Goal: Task Accomplishment & Management: Use online tool/utility

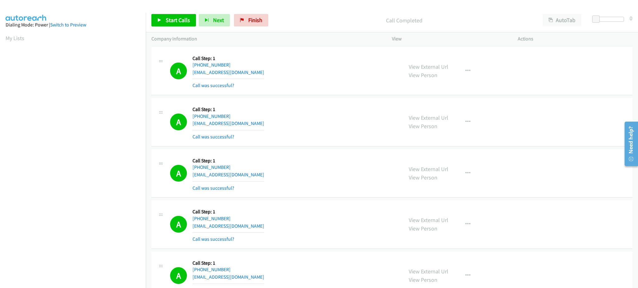
scroll to position [62, 0]
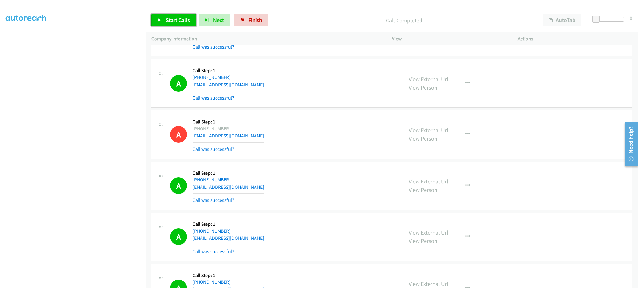
click at [184, 23] on span "Start Calls" at bounding box center [178, 20] width 24 height 7
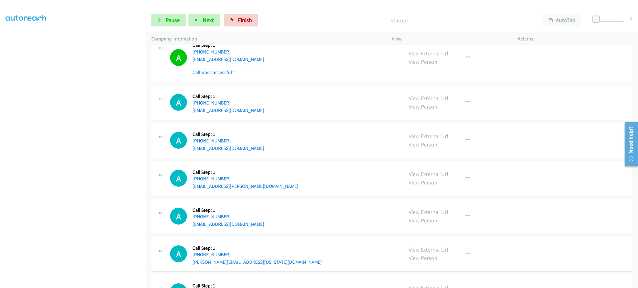
scroll to position [1953, 0]
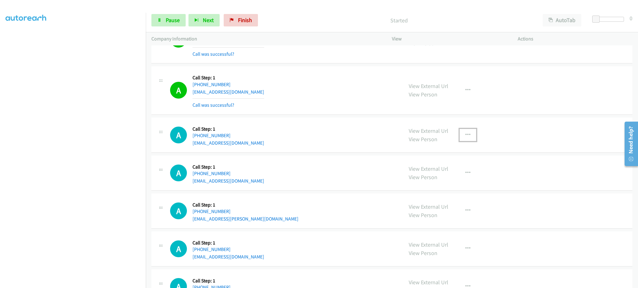
click at [466, 136] on icon "button" at bounding box center [467, 135] width 5 height 5
click at [456, 187] on link "Add to do not call list" at bounding box center [434, 188] width 83 height 12
click at [171, 23] on span "Pause" at bounding box center [173, 20] width 14 height 7
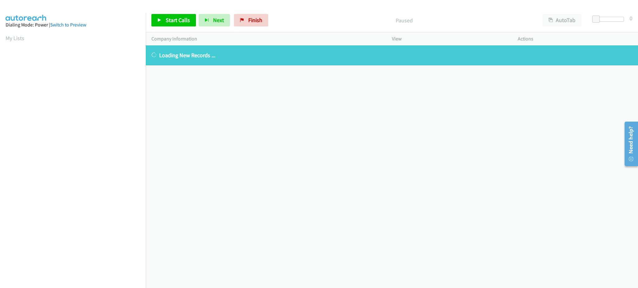
drag, startPoint x: 17, startPoint y: 36, endPoint x: 182, endPoint y: 5, distance: 168.0
click at [17, 36] on link "My Lists" at bounding box center [15, 38] width 19 height 7
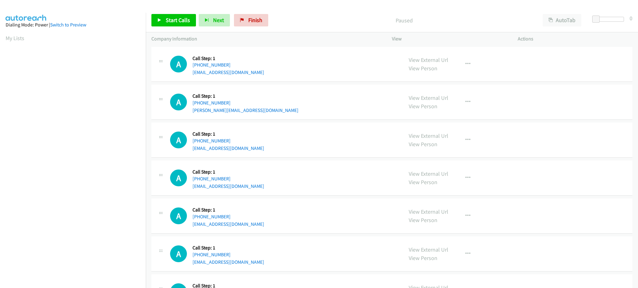
click at [173, 13] on div "Start Calls Pause Next Finish Paused AutoTab AutoTab 0" at bounding box center [392, 20] width 492 height 24
click at [169, 20] on span "Start Calls" at bounding box center [178, 20] width 24 height 7
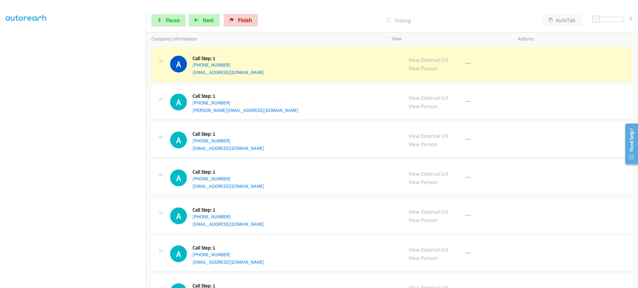
scroll to position [62, 0]
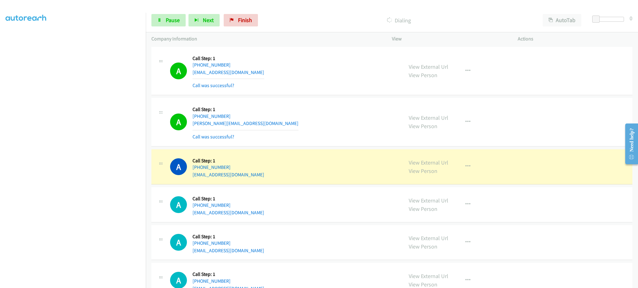
click at [309, 202] on div "A Callback Scheduled Call Step: 1 America/New_York [PHONE_NUMBER] [EMAIL_ADDRES…" at bounding box center [283, 205] width 227 height 24
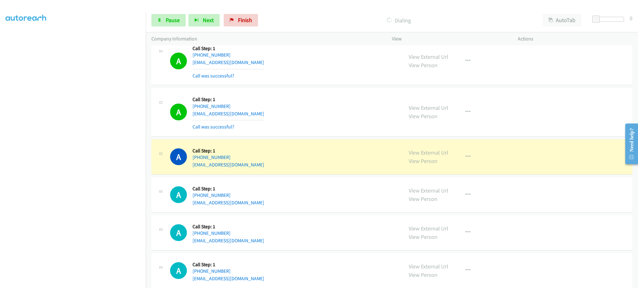
scroll to position [125, 0]
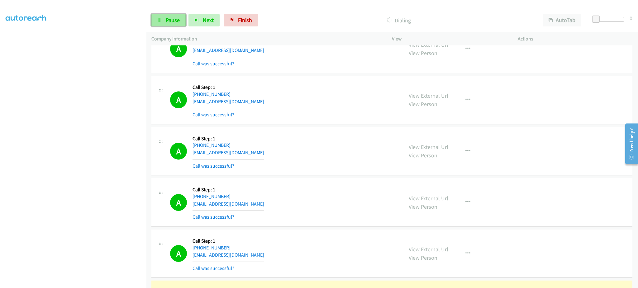
click at [176, 21] on span "Pause" at bounding box center [173, 20] width 14 height 7
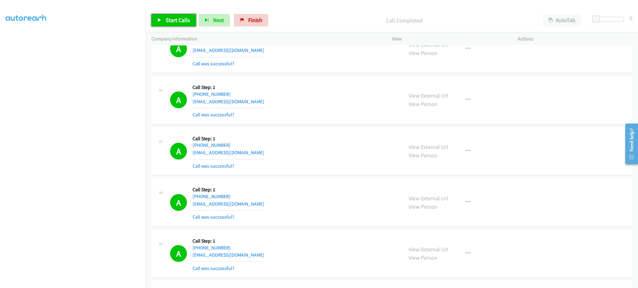
click at [182, 21] on span "Start Calls" at bounding box center [178, 20] width 24 height 7
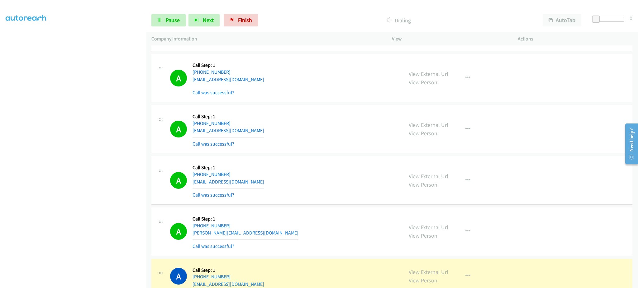
scroll to position [374, 0]
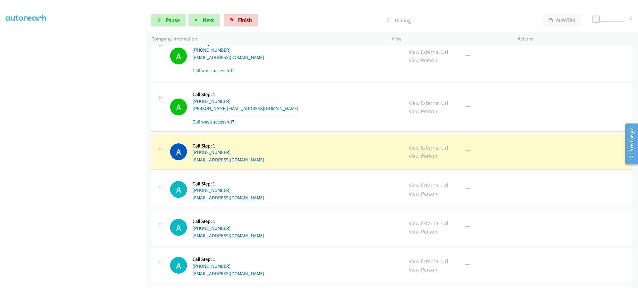
click at [451, 159] on div "View External Url View Person View External Url Email Schedule/Manage Callback …" at bounding box center [468, 152] width 131 height 24
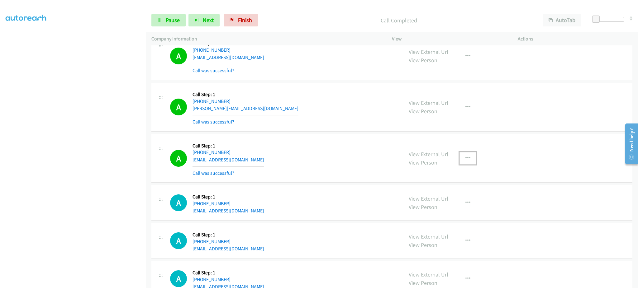
click at [465, 160] on icon "button" at bounding box center [467, 158] width 5 height 5
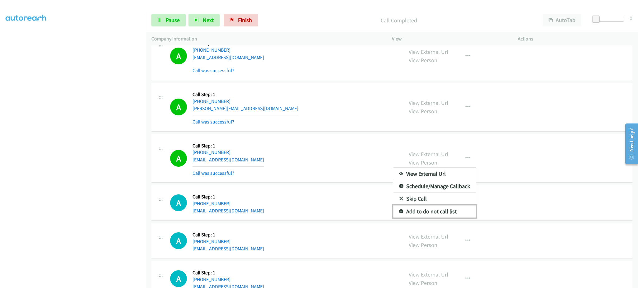
drag, startPoint x: 452, startPoint y: 216, endPoint x: 420, endPoint y: 253, distance: 49.7
click at [452, 216] on link "Add to do not call list" at bounding box center [434, 212] width 83 height 12
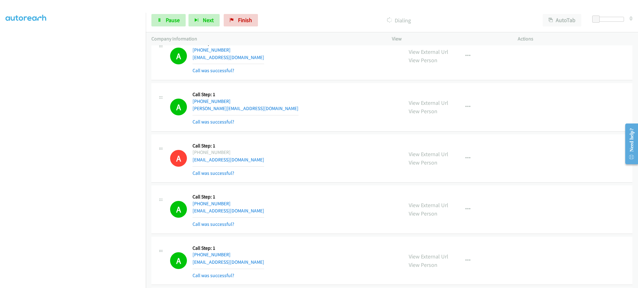
click at [106, 283] on section at bounding box center [73, 141] width 135 height 298
click at [166, 22] on span "Pause" at bounding box center [173, 20] width 14 height 7
click at [187, 19] on span "Start Calls" at bounding box center [178, 20] width 24 height 7
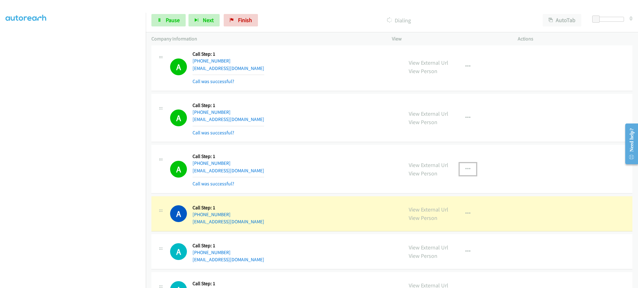
drag, startPoint x: 465, startPoint y: 169, endPoint x: 463, endPoint y: 179, distance: 10.6
click at [465, 169] on icon "button" at bounding box center [467, 169] width 5 height 5
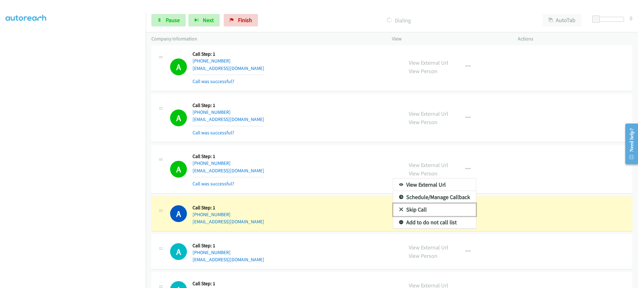
click at [454, 215] on link "Skip Call" at bounding box center [434, 210] width 83 height 12
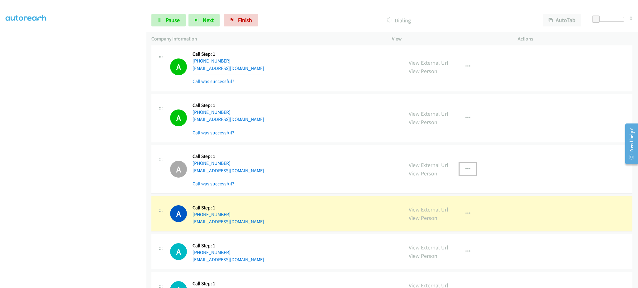
click at [469, 174] on button "button" at bounding box center [468, 169] width 17 height 12
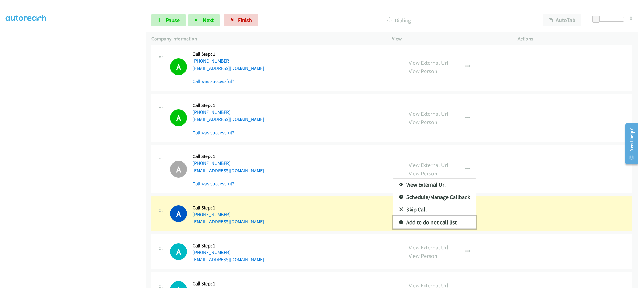
click at [444, 228] on link "Add to do not call list" at bounding box center [434, 223] width 83 height 12
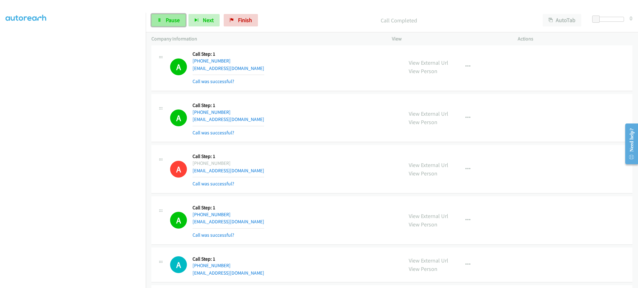
click at [167, 22] on span "Pause" at bounding box center [173, 20] width 14 height 7
click at [171, 21] on span "Start Calls" at bounding box center [178, 20] width 24 height 7
click at [168, 27] on div "Start Calls Pause Next Finish Dialing AutoTab AutoTab 0" at bounding box center [392, 20] width 492 height 24
click at [168, 21] on span "Pause" at bounding box center [173, 20] width 14 height 7
click at [174, 17] on span "Start Calls" at bounding box center [178, 20] width 24 height 7
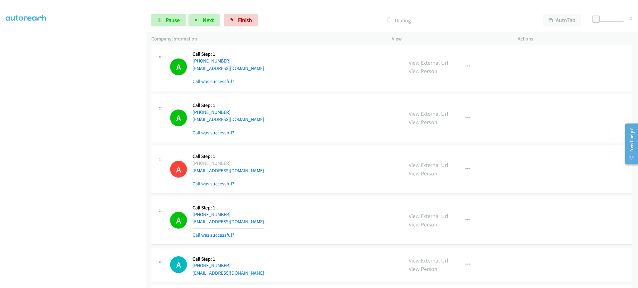
click at [93, 286] on aside "Dialing Mode: Power | Switch to Preview My Lists" at bounding box center [73, 128] width 146 height 345
click at [90, 282] on section at bounding box center [73, 141] width 135 height 298
click at [115, 284] on aside "Dialing Mode: Power | Switch to Preview My Lists" at bounding box center [73, 128] width 146 height 345
click at [176, 27] on div "Start Calls Pause Next Finish Dialing AutoTab AutoTab 0" at bounding box center [392, 20] width 492 height 24
click at [176, 22] on span "Pause" at bounding box center [173, 20] width 14 height 7
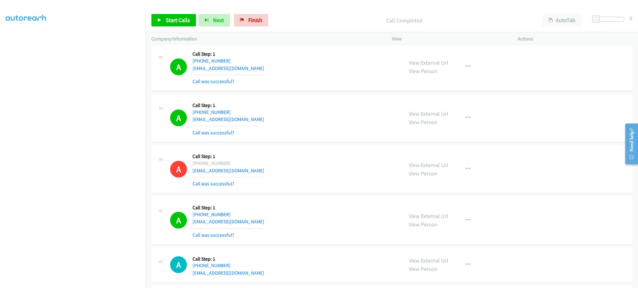
scroll to position [1375, 0]
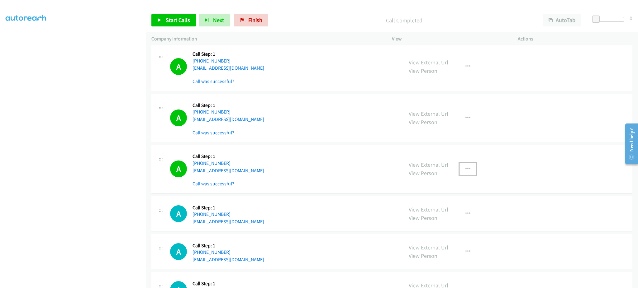
click at [460, 171] on button "button" at bounding box center [468, 169] width 17 height 12
click at [452, 217] on link "Add to do not call list" at bounding box center [434, 222] width 83 height 12
click at [167, 26] on link "Start Calls" at bounding box center [173, 20] width 45 height 12
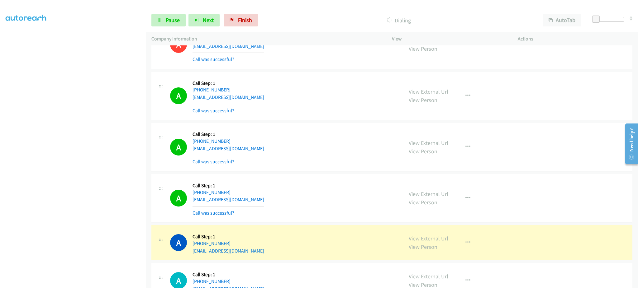
scroll to position [1624, 0]
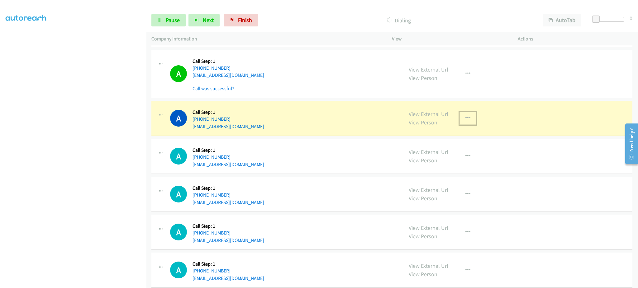
click at [470, 120] on button "button" at bounding box center [468, 118] width 17 height 12
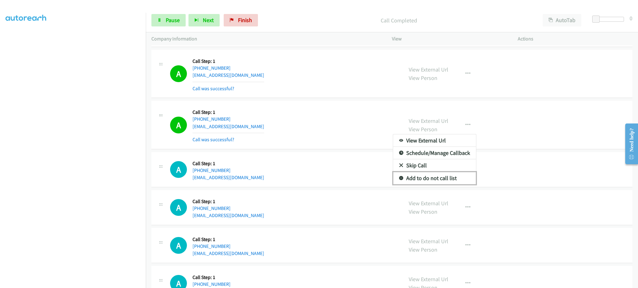
click at [443, 177] on link "Add to do not call list" at bounding box center [434, 178] width 83 height 12
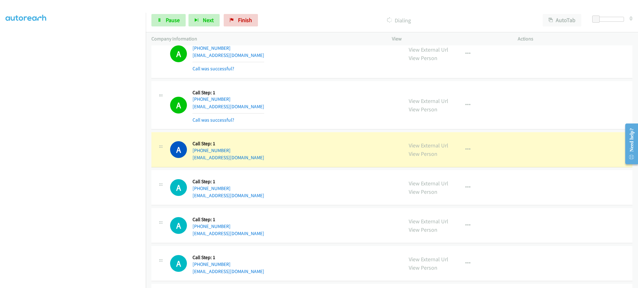
scroll to position [1749, 0]
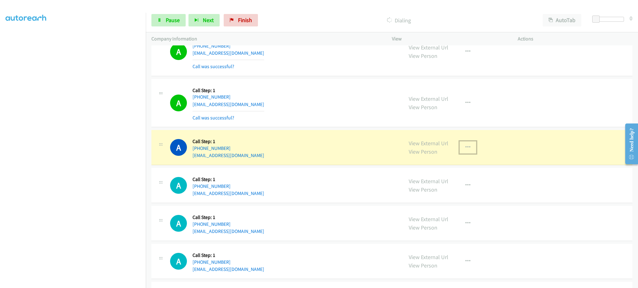
click at [465, 146] on icon "button" at bounding box center [467, 147] width 5 height 5
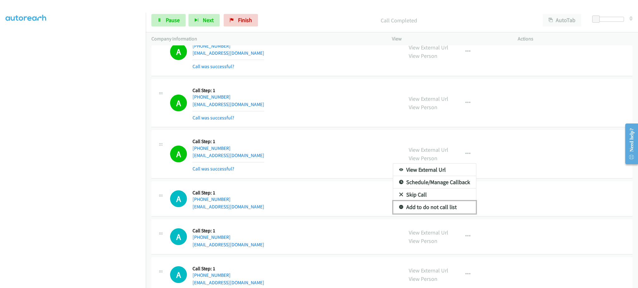
click at [456, 205] on link "Add to do not call list" at bounding box center [434, 207] width 83 height 12
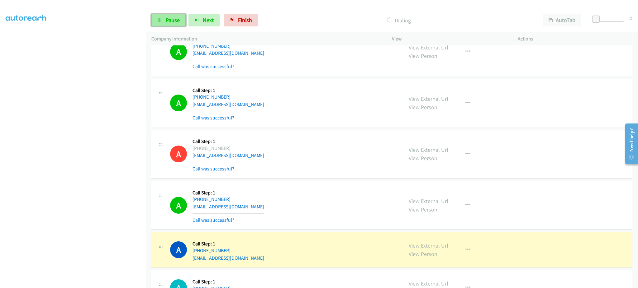
click at [174, 20] on span "Pause" at bounding box center [173, 20] width 14 height 7
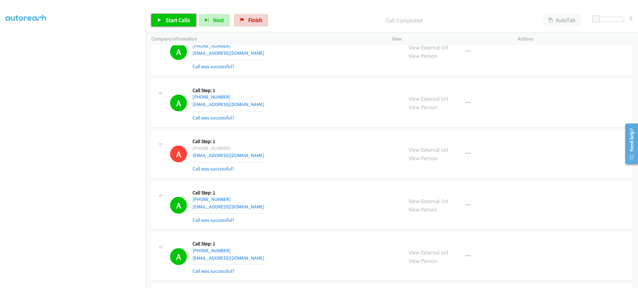
click at [174, 23] on span "Start Calls" at bounding box center [178, 20] width 24 height 7
click at [175, 26] on link "Pause" at bounding box center [168, 20] width 34 height 12
click at [166, 18] on span "Start Calls" at bounding box center [178, 20] width 24 height 7
click at [160, 9] on div "Start Calls Pause Next Finish Dialing AutoTab AutoTab 0" at bounding box center [392, 20] width 492 height 24
click at [167, 24] on link "Pause" at bounding box center [168, 20] width 34 height 12
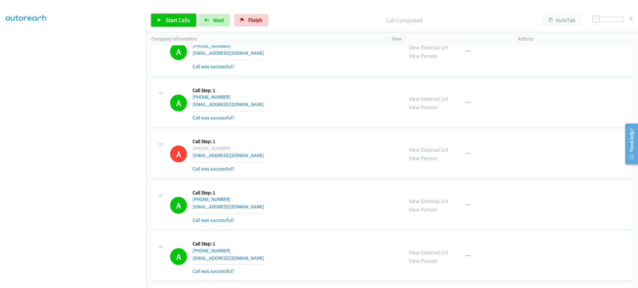
click at [171, 25] on link "Start Calls" at bounding box center [173, 20] width 45 height 12
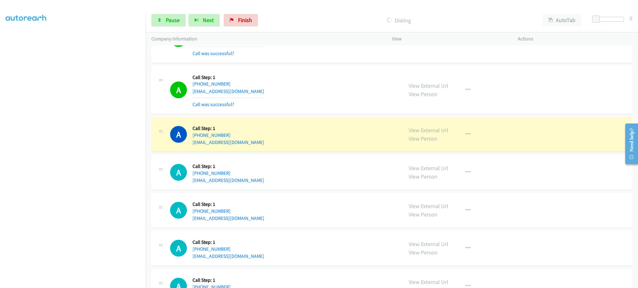
scroll to position [2123, 0]
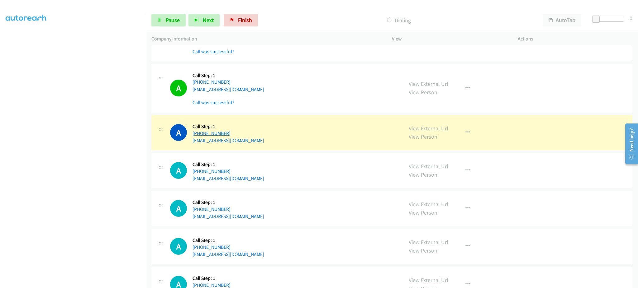
drag, startPoint x: 220, startPoint y: 134, endPoint x: 197, endPoint y: 135, distance: 23.1
click at [197, 135] on div "A Callback Scheduled Call Step: 1 America/New_York [PHONE_NUMBER] [EMAIL_ADDRES…" at bounding box center [283, 133] width 227 height 24
copy link "[PHONE_NUMBER]"
click at [419, 128] on link "View External Url" at bounding box center [429, 128] width 40 height 7
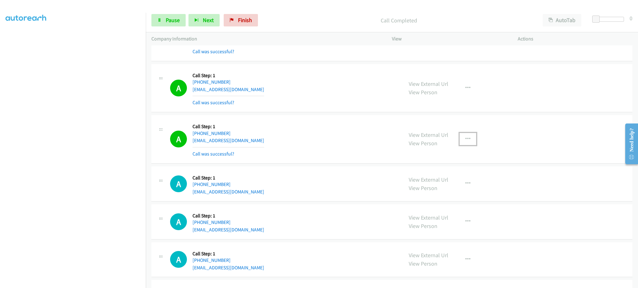
click at [465, 140] on icon "button" at bounding box center [467, 139] width 5 height 5
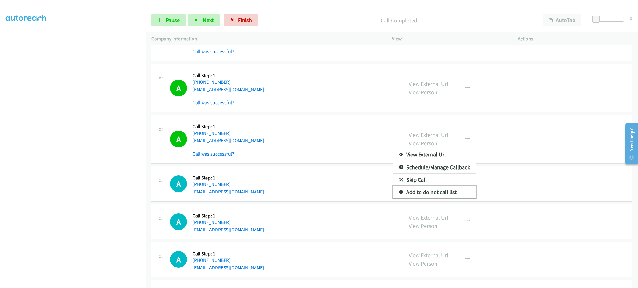
click at [449, 194] on link "Add to do not call list" at bounding box center [434, 192] width 83 height 12
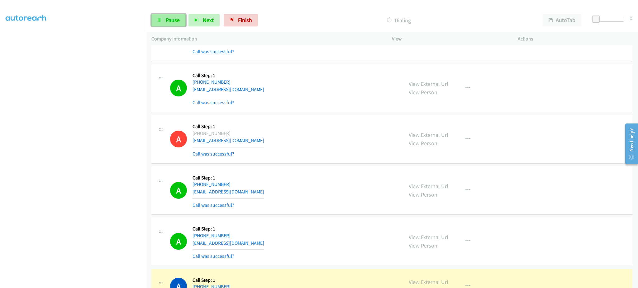
click at [168, 22] on span "Pause" at bounding box center [173, 20] width 14 height 7
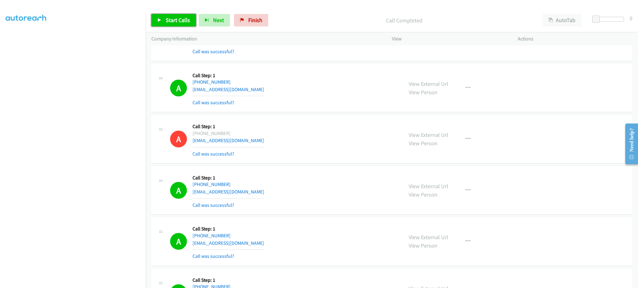
click at [176, 20] on span "Start Calls" at bounding box center [178, 20] width 24 height 7
click at [171, 21] on span "Pause" at bounding box center [173, 20] width 14 height 7
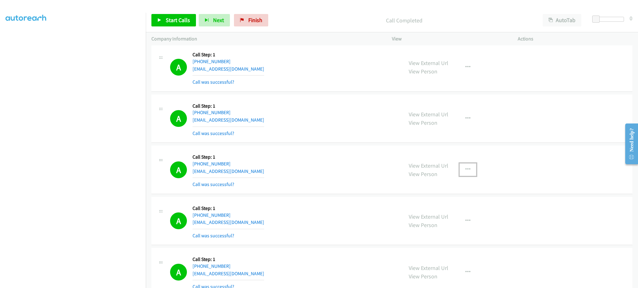
click at [461, 173] on button "button" at bounding box center [468, 170] width 17 height 12
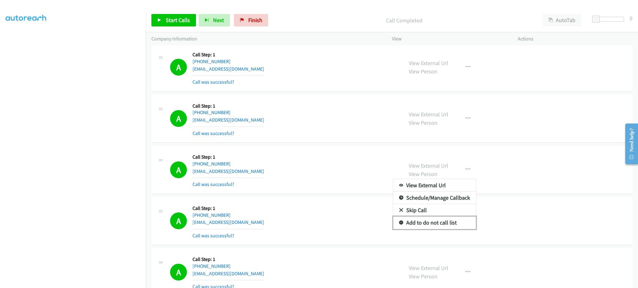
click at [450, 227] on link "Add to do not call list" at bounding box center [434, 223] width 83 height 12
click at [433, 165] on link "View External Url" at bounding box center [429, 165] width 40 height 7
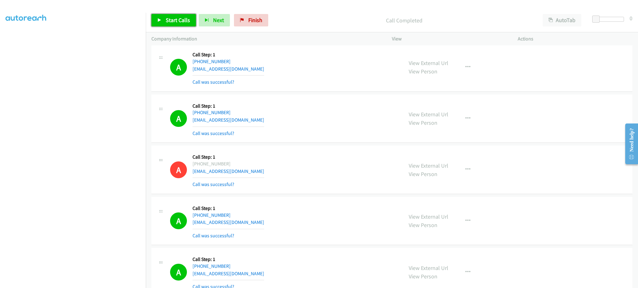
click at [165, 22] on link "Start Calls" at bounding box center [173, 20] width 45 height 12
click at [171, 25] on link "Pause" at bounding box center [168, 20] width 34 height 12
drag, startPoint x: 160, startPoint y: 24, endPoint x: 221, endPoint y: 97, distance: 95.2
click at [160, 24] on link "Start Calls" at bounding box center [173, 20] width 45 height 12
click at [170, 21] on span "Pause" at bounding box center [173, 20] width 14 height 7
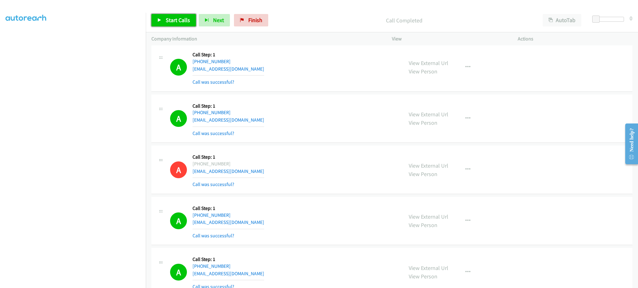
click at [156, 23] on link "Start Calls" at bounding box center [173, 20] width 45 height 12
click at [171, 19] on span "Pause" at bounding box center [173, 20] width 14 height 7
click at [173, 21] on span "Start Calls" at bounding box center [178, 20] width 24 height 7
click at [172, 18] on span "Pause" at bounding box center [173, 20] width 14 height 7
click at [171, 19] on span "Start Calls" at bounding box center [178, 20] width 24 height 7
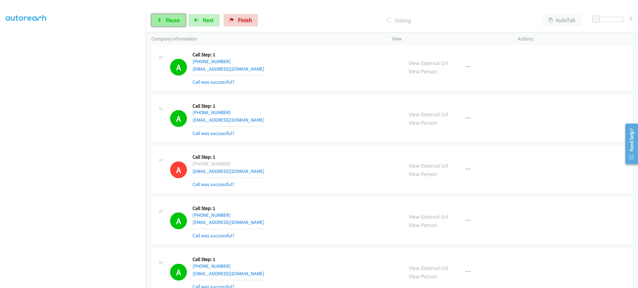
click at [180, 20] on link "Pause" at bounding box center [168, 20] width 34 height 12
click at [159, 17] on link "Start Calls" at bounding box center [173, 20] width 45 height 12
click at [161, 20] on icon at bounding box center [159, 20] width 4 height 4
click at [180, 21] on span "Start Calls" at bounding box center [178, 20] width 24 height 7
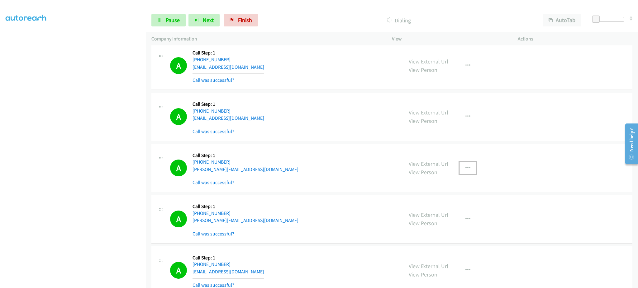
click at [469, 172] on button "button" at bounding box center [468, 168] width 17 height 12
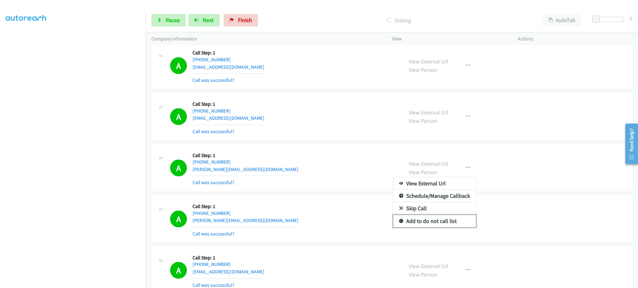
click at [433, 221] on link "Add to do not call list" at bounding box center [434, 221] width 83 height 12
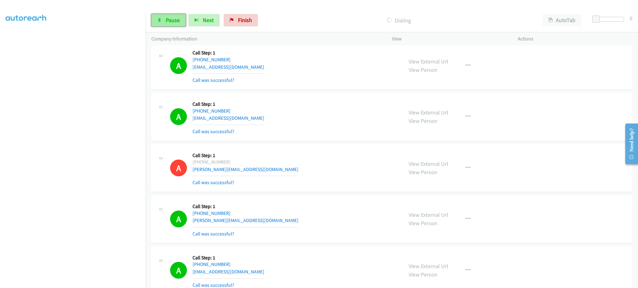
click at [156, 17] on link "Pause" at bounding box center [168, 20] width 34 height 12
click at [184, 17] on span "Start Calls" at bounding box center [178, 20] width 24 height 7
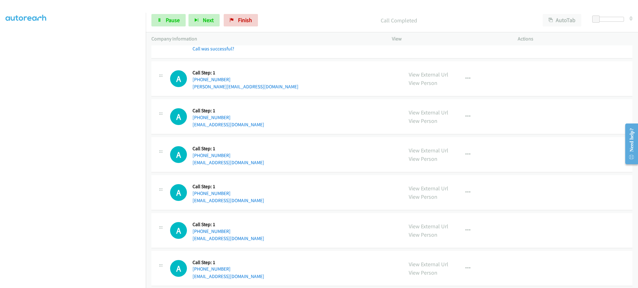
scroll to position [3372, 0]
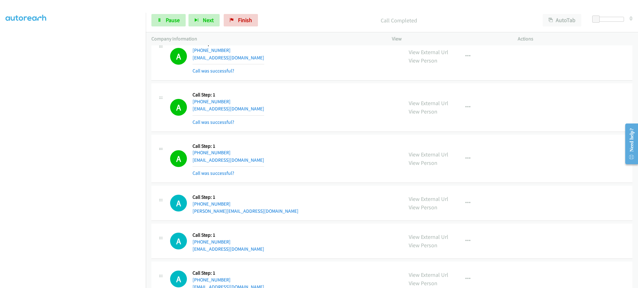
click at [452, 169] on div "View External Url View Person View External Url Email Schedule/Manage Callback …" at bounding box center [468, 158] width 131 height 37
click at [460, 159] on button "button" at bounding box center [468, 159] width 17 height 12
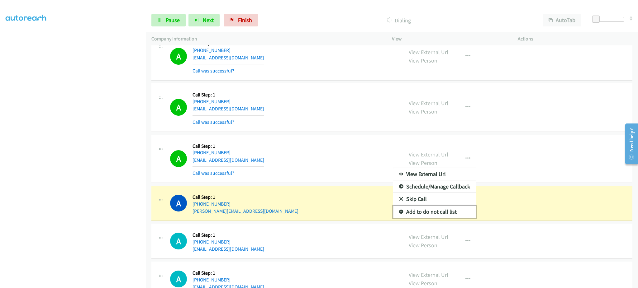
click at [441, 215] on link "Add to do not call list" at bounding box center [434, 212] width 83 height 12
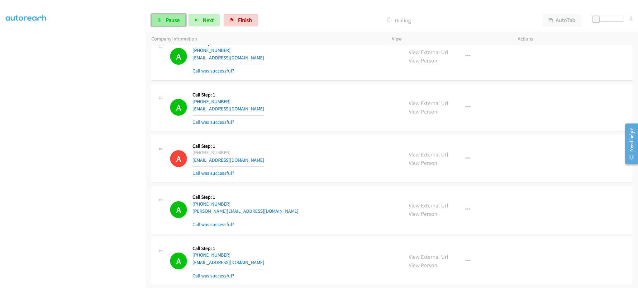
click at [155, 23] on link "Pause" at bounding box center [168, 20] width 34 height 12
click at [171, 19] on span "Start Calls" at bounding box center [178, 20] width 24 height 7
click at [167, 20] on span "Pause" at bounding box center [173, 20] width 14 height 7
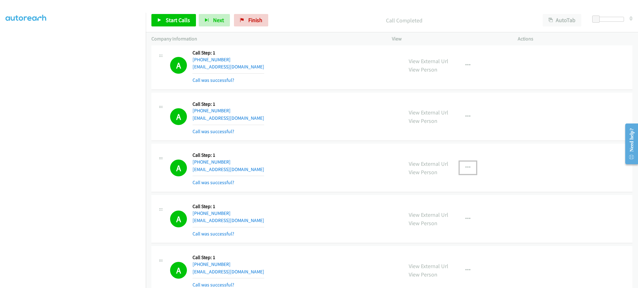
click at [465, 168] on icon "button" at bounding box center [467, 167] width 5 height 5
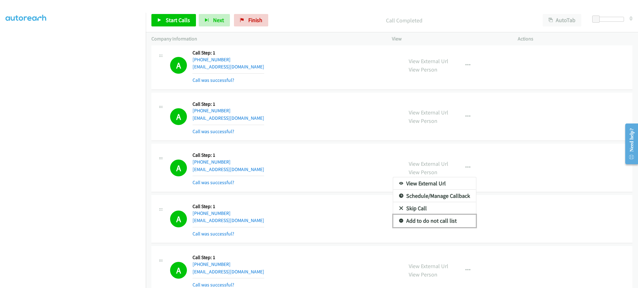
click at [433, 227] on link "Add to do not call list" at bounding box center [434, 221] width 83 height 12
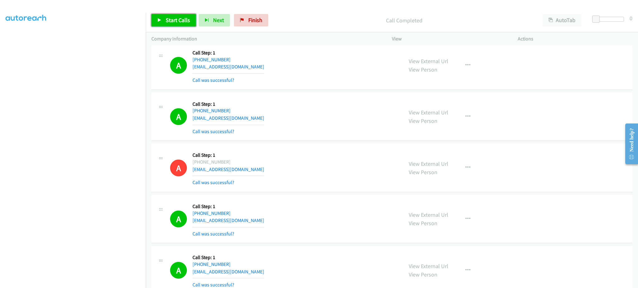
click at [175, 15] on link "Start Calls" at bounding box center [173, 20] width 45 height 12
click at [178, 17] on span "Pause" at bounding box center [173, 20] width 14 height 7
click at [173, 21] on span "Start Calls" at bounding box center [178, 20] width 24 height 7
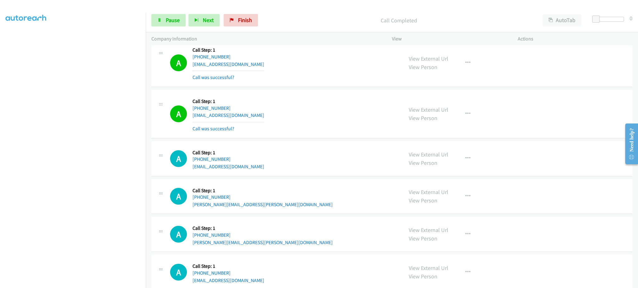
scroll to position [3779, 0]
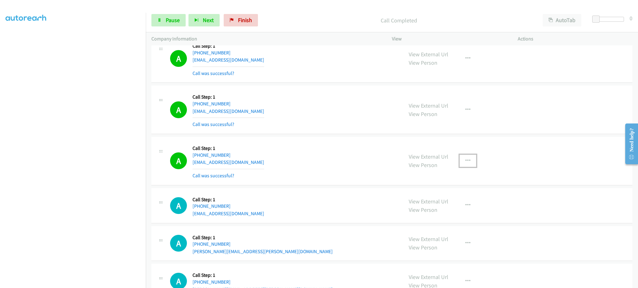
click at [465, 164] on icon "button" at bounding box center [467, 161] width 5 height 5
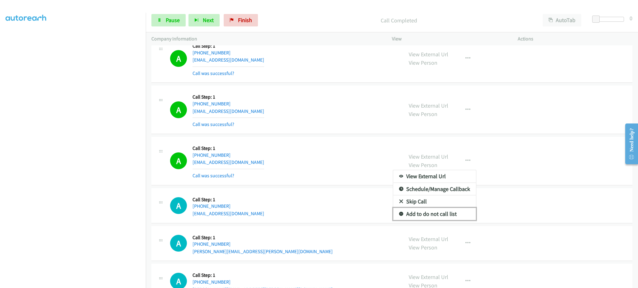
click at [460, 212] on link "Add to do not call list" at bounding box center [434, 214] width 83 height 12
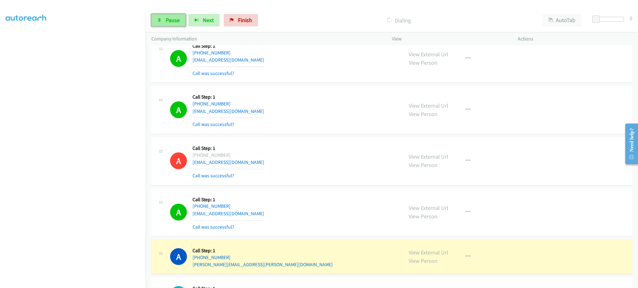
click at [174, 17] on span "Pause" at bounding box center [173, 20] width 14 height 7
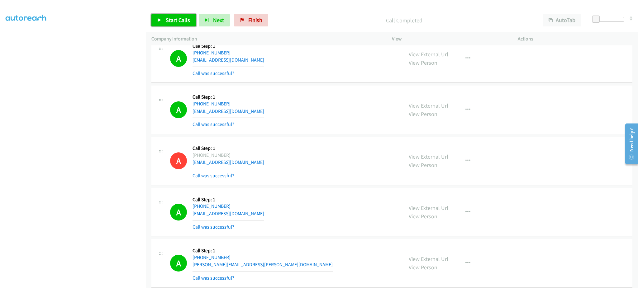
click at [187, 18] on span "Start Calls" at bounding box center [178, 20] width 24 height 7
click at [176, 14] on link "Pause" at bounding box center [168, 20] width 34 height 12
click at [182, 27] on div "Start Calls Pause Next Finish Call Completed AutoTab AutoTab 0" at bounding box center [392, 20] width 492 height 24
click at [179, 20] on span "Start Calls" at bounding box center [178, 20] width 24 height 7
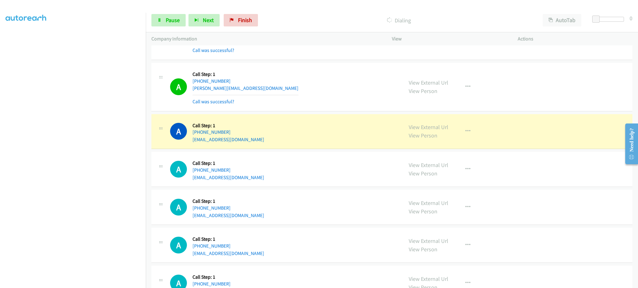
scroll to position [4278, 0]
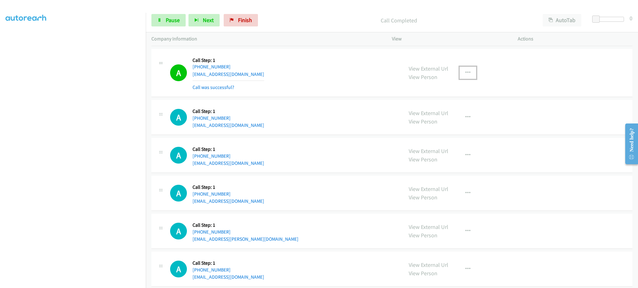
click at [469, 76] on button "button" at bounding box center [468, 73] width 17 height 12
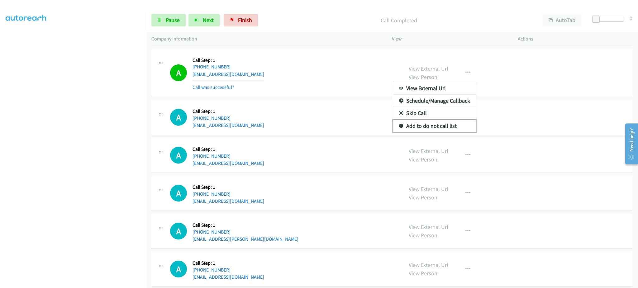
click at [449, 131] on link "Add to do not call list" at bounding box center [434, 126] width 83 height 12
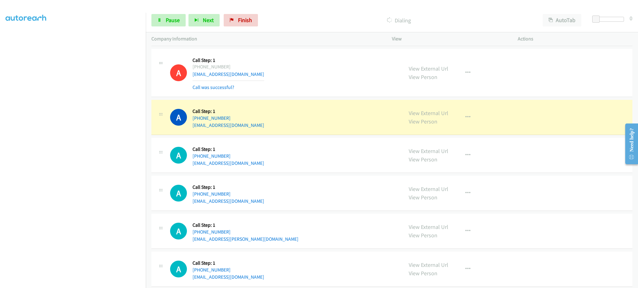
click at [105, 282] on section at bounding box center [73, 141] width 135 height 298
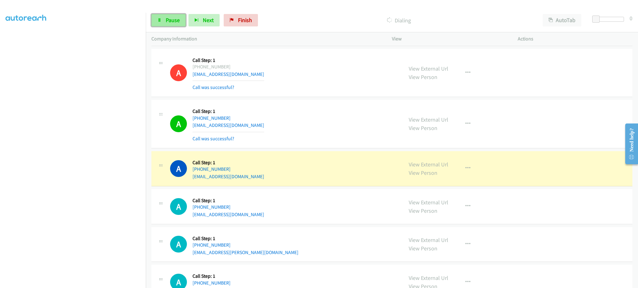
click at [174, 21] on span "Pause" at bounding box center [173, 20] width 14 height 7
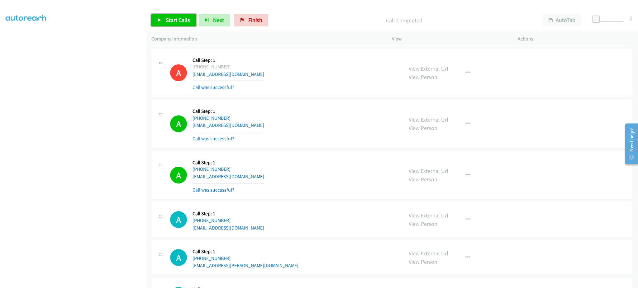
click at [188, 26] on link "Start Calls" at bounding box center [173, 20] width 45 height 12
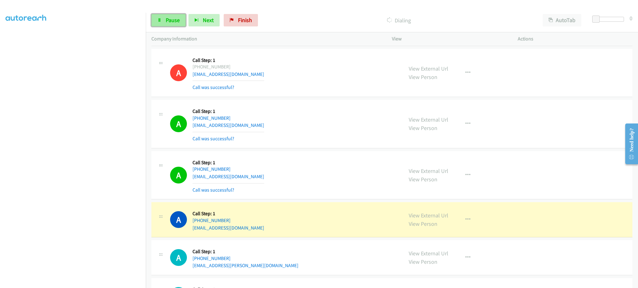
click at [164, 22] on link "Pause" at bounding box center [168, 20] width 34 height 12
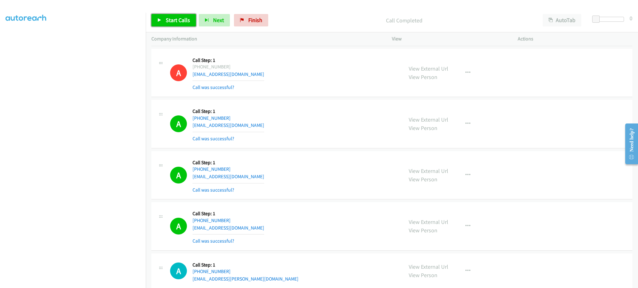
click at [177, 24] on link "Start Calls" at bounding box center [173, 20] width 45 height 12
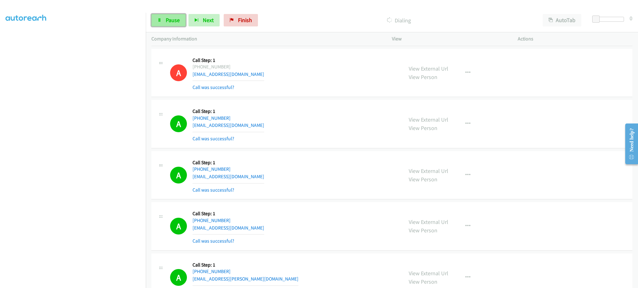
click at [167, 26] on link "Pause" at bounding box center [168, 20] width 34 height 12
drag, startPoint x: 156, startPoint y: 18, endPoint x: 161, endPoint y: 16, distance: 5.4
click at [156, 18] on link "Start Calls" at bounding box center [173, 20] width 45 height 12
click at [183, 23] on link "Pause" at bounding box center [168, 20] width 34 height 12
click at [186, 24] on link "Start Calls" at bounding box center [173, 20] width 45 height 12
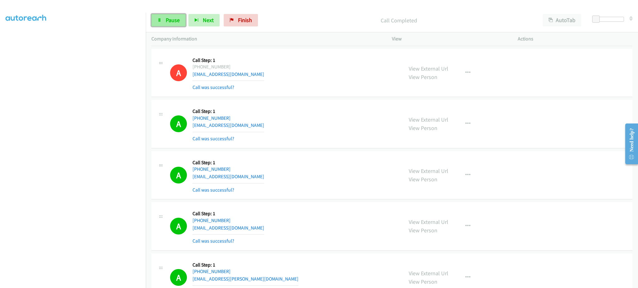
click at [161, 19] on icon at bounding box center [159, 20] width 4 height 4
click at [163, 19] on link "Start Calls" at bounding box center [173, 20] width 45 height 12
click at [177, 20] on span "Pause" at bounding box center [173, 20] width 14 height 7
click at [174, 17] on span "Start Calls" at bounding box center [178, 20] width 24 height 7
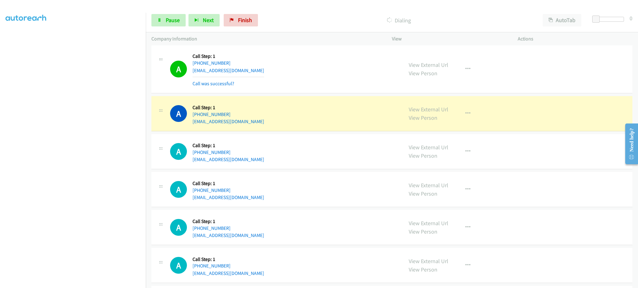
scroll to position [5150, 0]
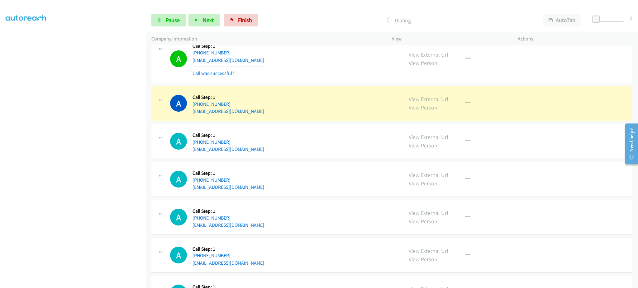
click at [460, 104] on div "View External Url View Person View External Url Email Schedule/Manage Callback …" at bounding box center [468, 104] width 131 height 24
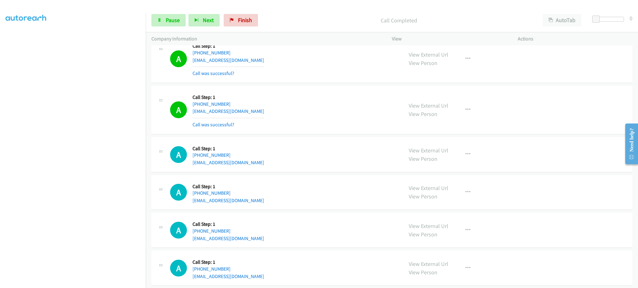
click at [474, 112] on div "View External Url View Person View External Url Email Schedule/Manage Callback …" at bounding box center [468, 110] width 131 height 37
click at [465, 112] on icon "button" at bounding box center [467, 109] width 5 height 5
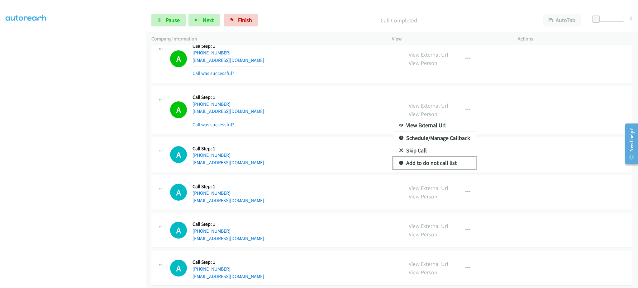
click at [454, 168] on link "Add to do not call list" at bounding box center [434, 163] width 83 height 12
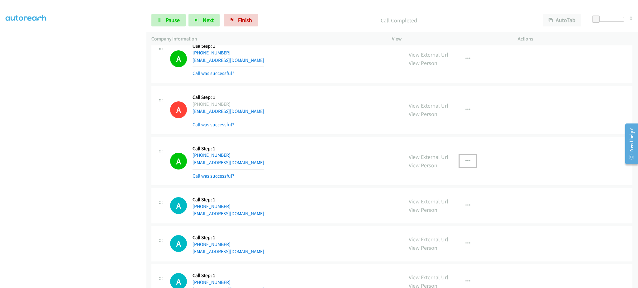
click at [465, 159] on button "button" at bounding box center [468, 161] width 17 height 12
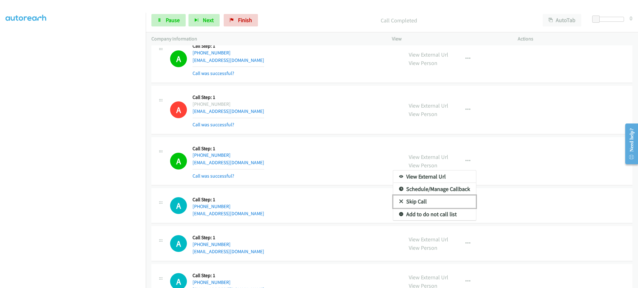
click at [451, 208] on link "Skip Call" at bounding box center [434, 202] width 83 height 12
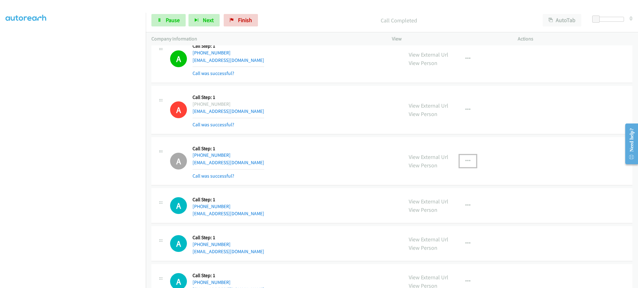
click at [460, 163] on button "button" at bounding box center [468, 161] width 17 height 12
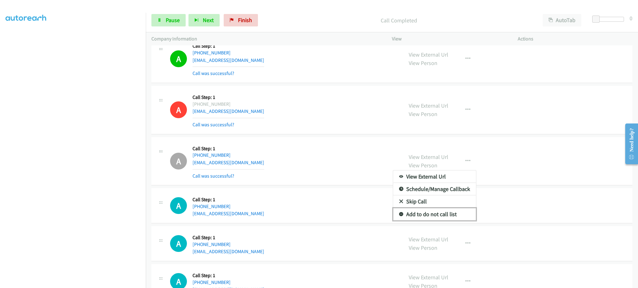
click at [456, 217] on link "Add to do not call list" at bounding box center [434, 214] width 83 height 12
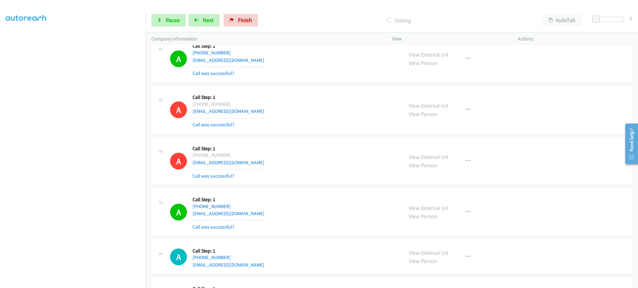
click at [91, 282] on section at bounding box center [73, 141] width 135 height 298
drag, startPoint x: 173, startPoint y: 20, endPoint x: 150, endPoint y: 64, distance: 49.9
click at [173, 20] on span "Pause" at bounding box center [173, 20] width 14 height 7
click at [172, 18] on span "Start Calls" at bounding box center [178, 20] width 24 height 7
click at [106, 282] on section at bounding box center [73, 141] width 135 height 298
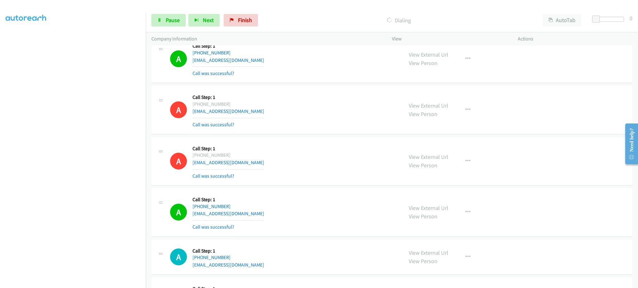
click at [163, 28] on div "Start Calls Pause Next Finish Dialing AutoTab AutoTab 0" at bounding box center [392, 20] width 492 height 24
click at [164, 23] on link "Pause" at bounding box center [168, 20] width 34 height 12
click at [185, 22] on span "Start Calls" at bounding box center [178, 20] width 24 height 7
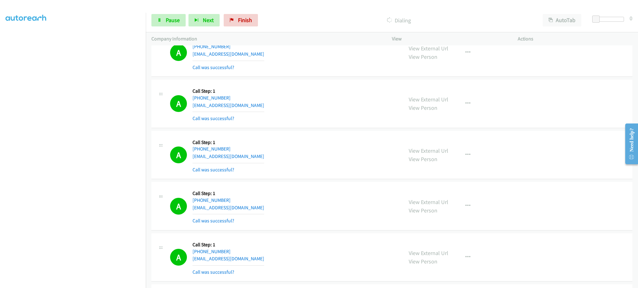
scroll to position [5898, 0]
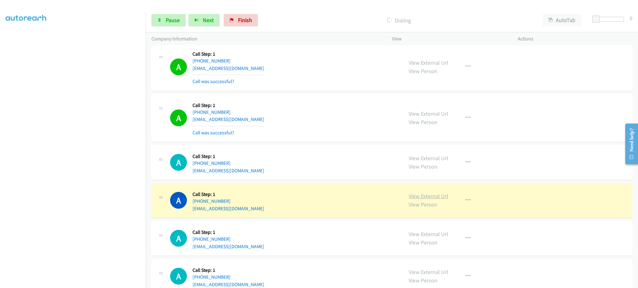
click at [410, 200] on link "View External Url" at bounding box center [429, 196] width 40 height 7
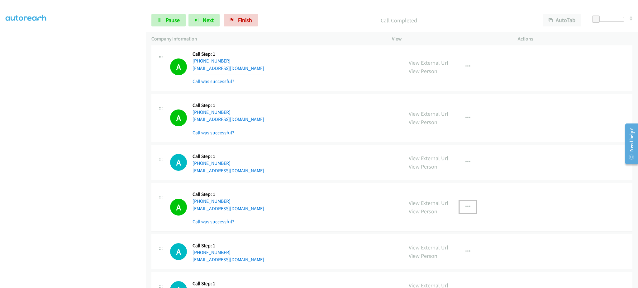
click at [469, 209] on button "button" at bounding box center [468, 207] width 17 height 12
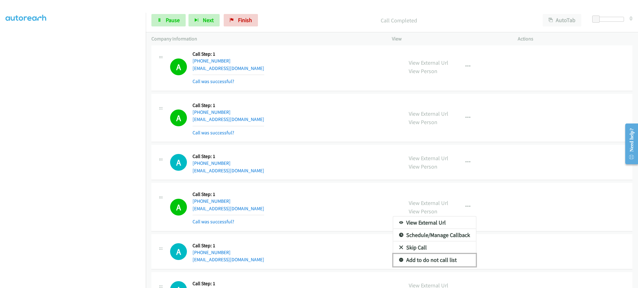
click at [454, 260] on link "Add to do not call list" at bounding box center [434, 260] width 83 height 12
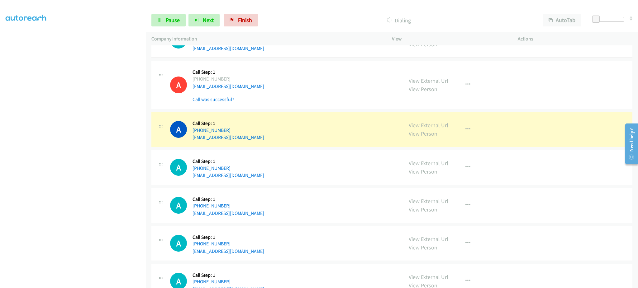
scroll to position [6022, 0]
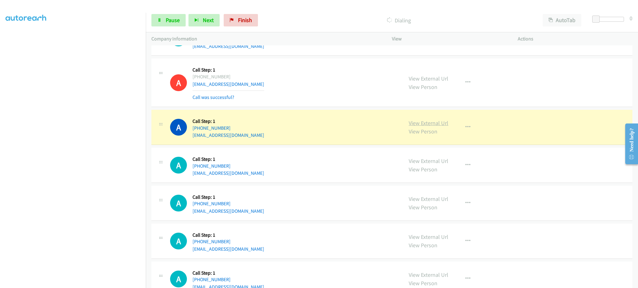
click at [426, 124] on link "View External Url" at bounding box center [429, 123] width 40 height 7
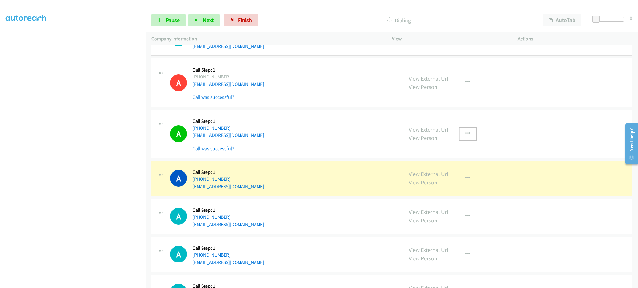
click at [468, 140] on button "button" at bounding box center [468, 134] width 17 height 12
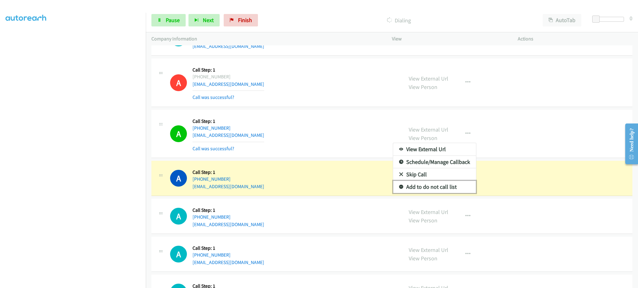
click at [443, 189] on link "Add to do not call list" at bounding box center [434, 187] width 83 height 12
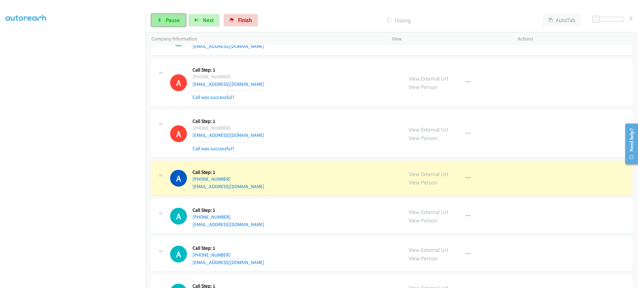
click at [166, 14] on link "Pause" at bounding box center [168, 20] width 34 height 12
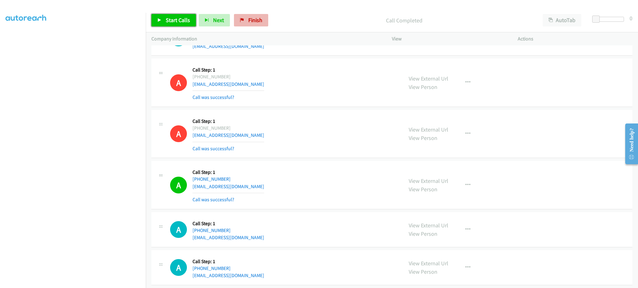
drag, startPoint x: 153, startPoint y: 17, endPoint x: 250, endPoint y: 15, distance: 96.9
click at [153, 17] on link "Start Calls" at bounding box center [173, 20] width 45 height 12
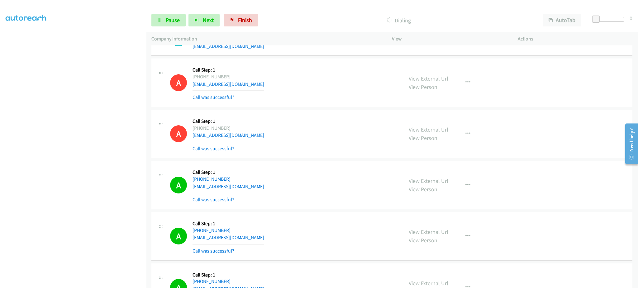
scroll to position [6226, 0]
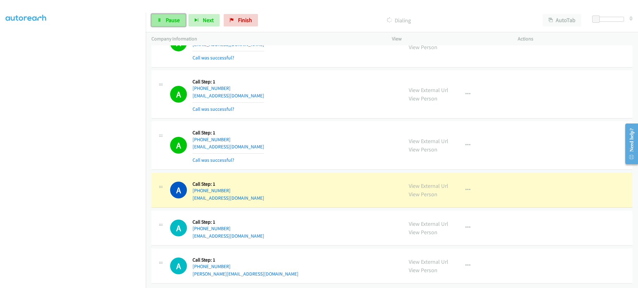
click at [163, 24] on link "Pause" at bounding box center [168, 20] width 34 height 12
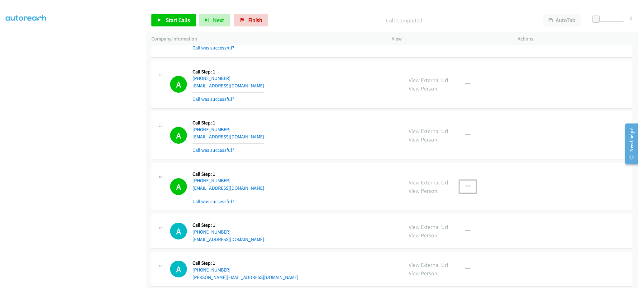
click at [465, 189] on icon "button" at bounding box center [467, 186] width 5 height 5
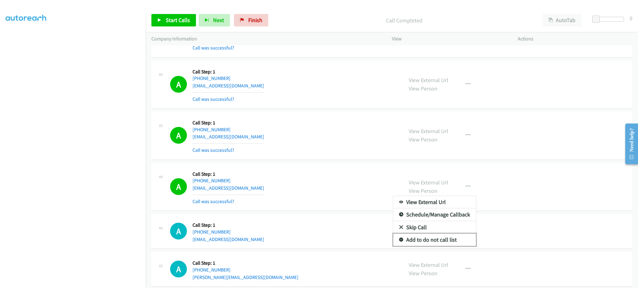
click at [451, 243] on link "Add to do not call list" at bounding box center [434, 240] width 83 height 12
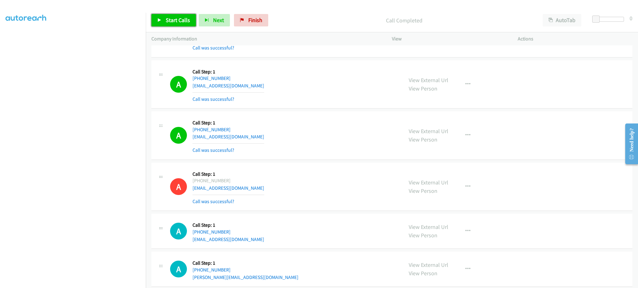
click at [184, 19] on span "Start Calls" at bounding box center [178, 20] width 24 height 7
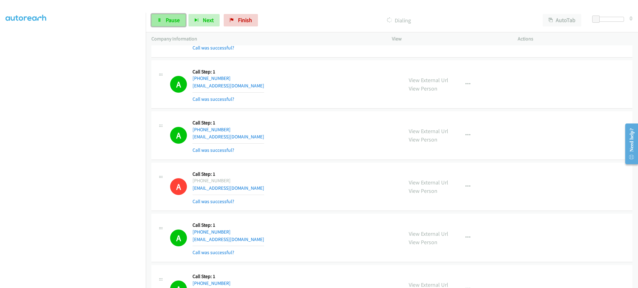
click at [177, 18] on span "Pause" at bounding box center [173, 20] width 14 height 7
